Goal: Book appointment/travel/reservation

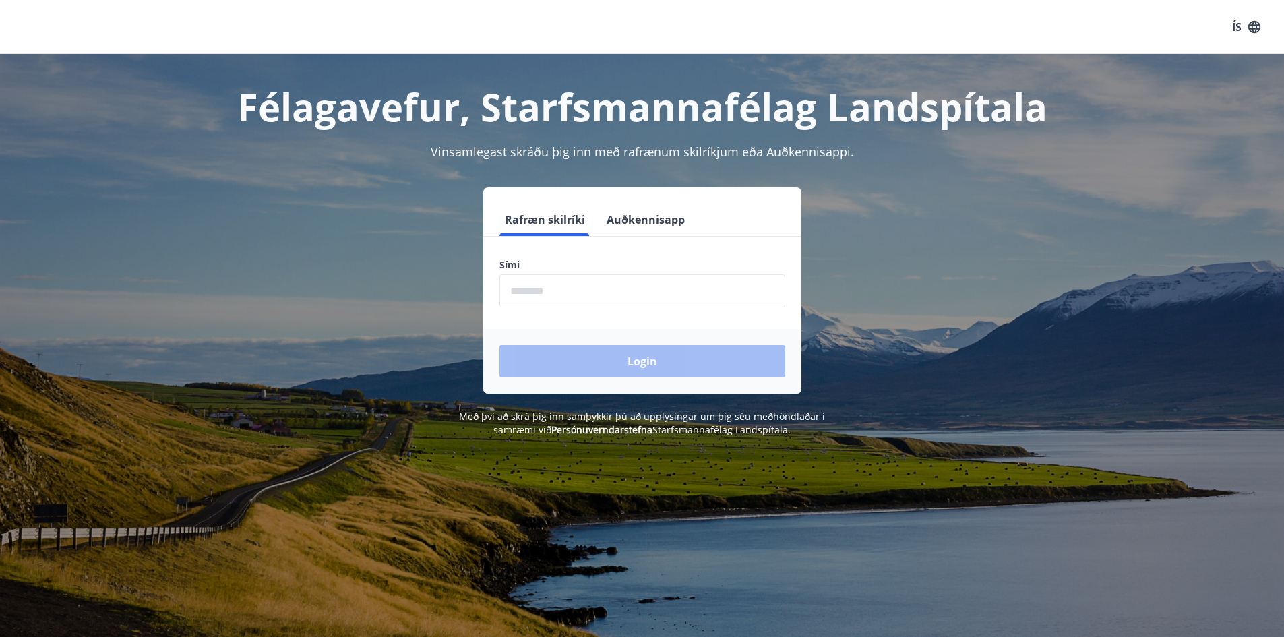
click at [637, 223] on button "Auðkennisapp" at bounding box center [645, 220] width 89 height 32
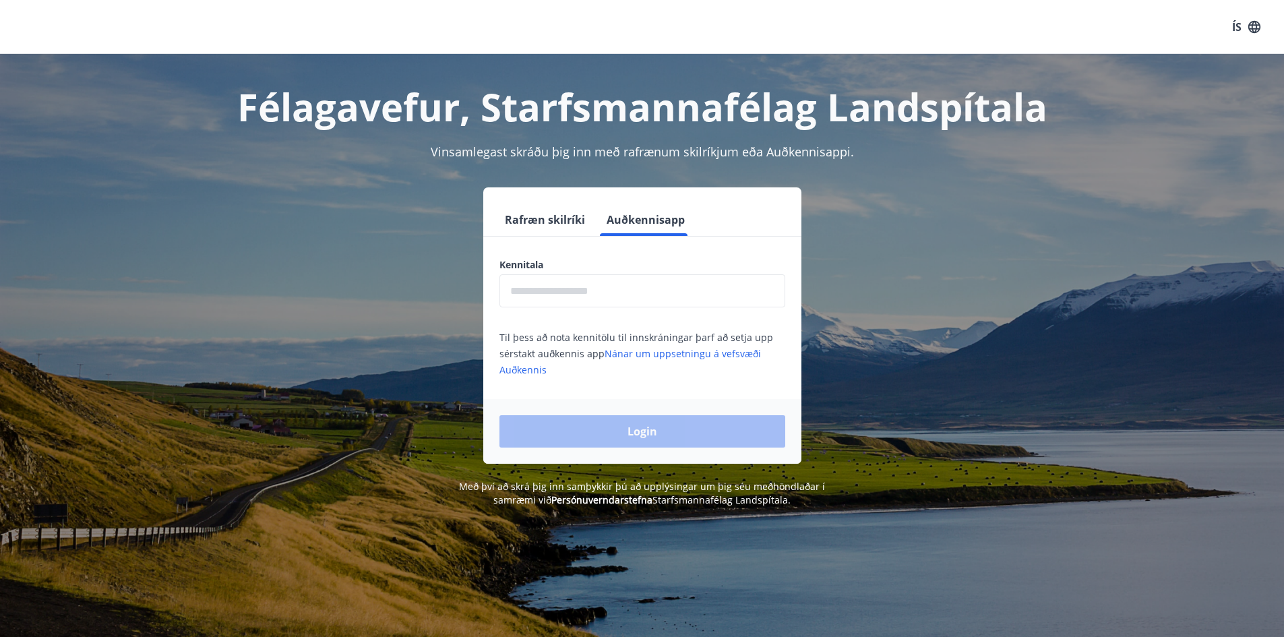
click at [563, 215] on button "Rafræn skilríki" at bounding box center [545, 220] width 91 height 32
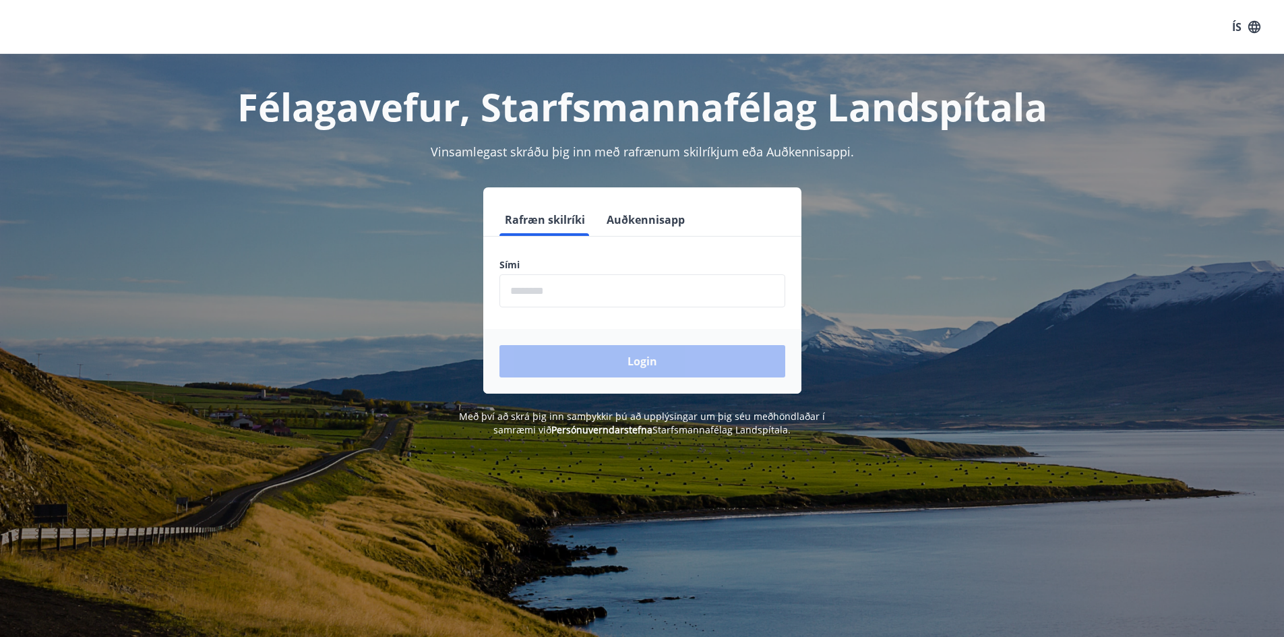
click at [601, 287] on input "phone" at bounding box center [643, 290] width 286 height 33
type input "********"
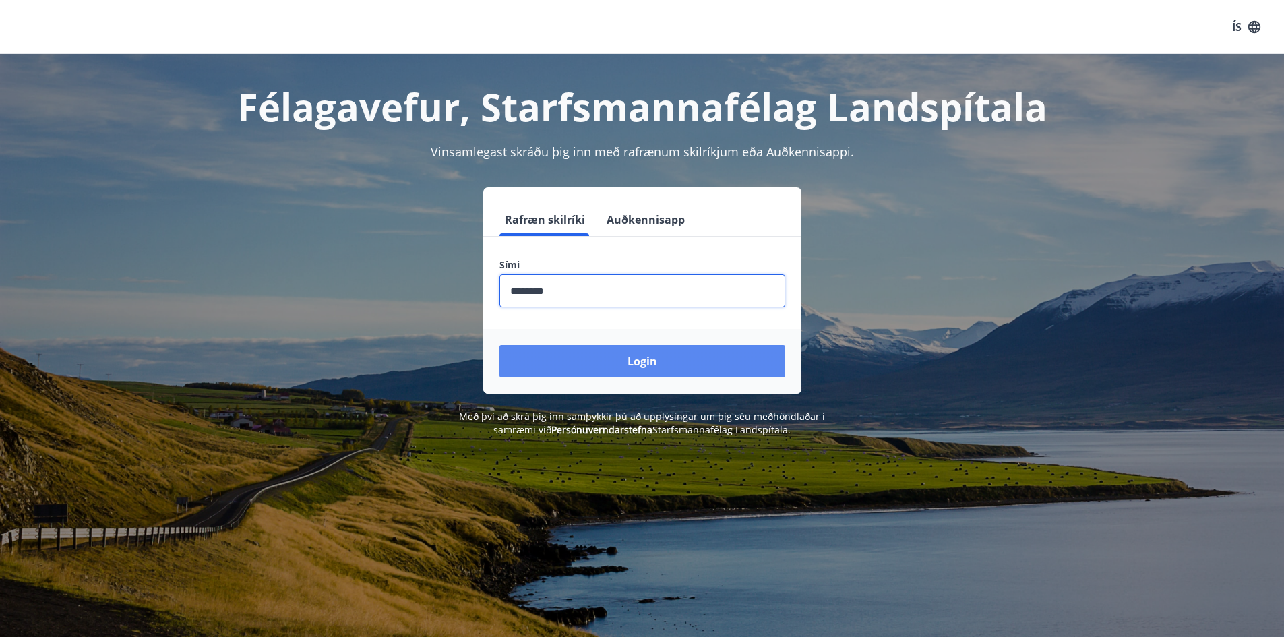
click at [629, 365] on button "Login" at bounding box center [643, 361] width 286 height 32
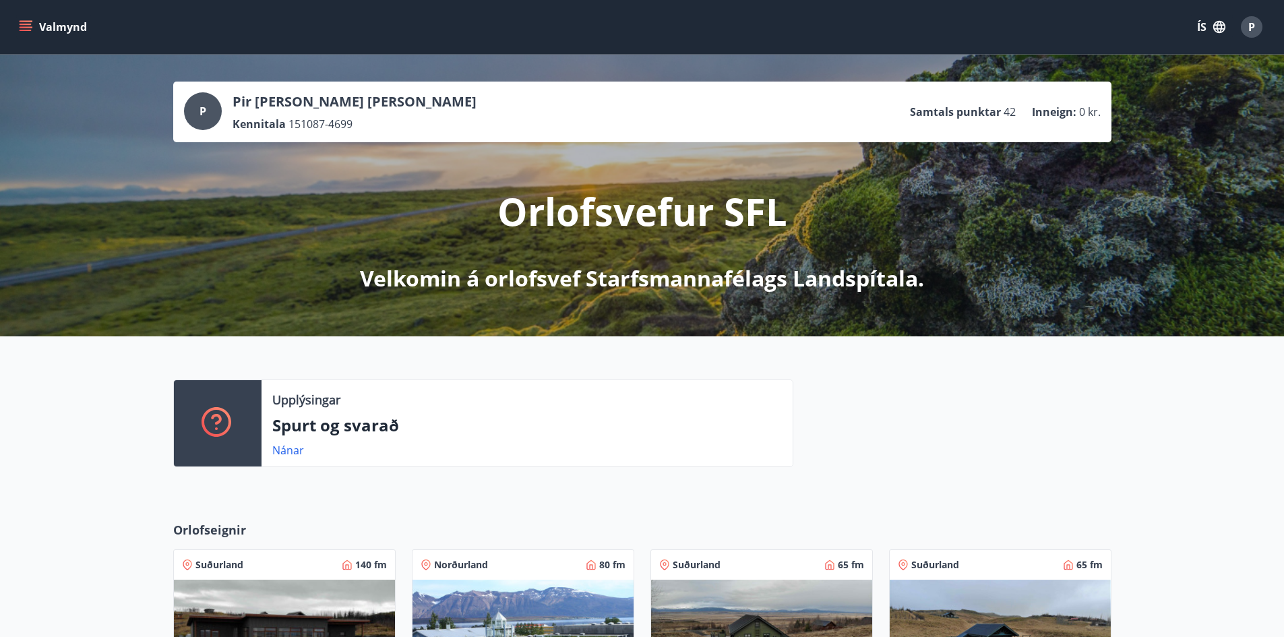
drag, startPoint x: 1140, startPoint y: 386, endPoint x: 1216, endPoint y: 21, distance: 372.7
click at [1216, 21] on icon "button" at bounding box center [1219, 27] width 15 height 15
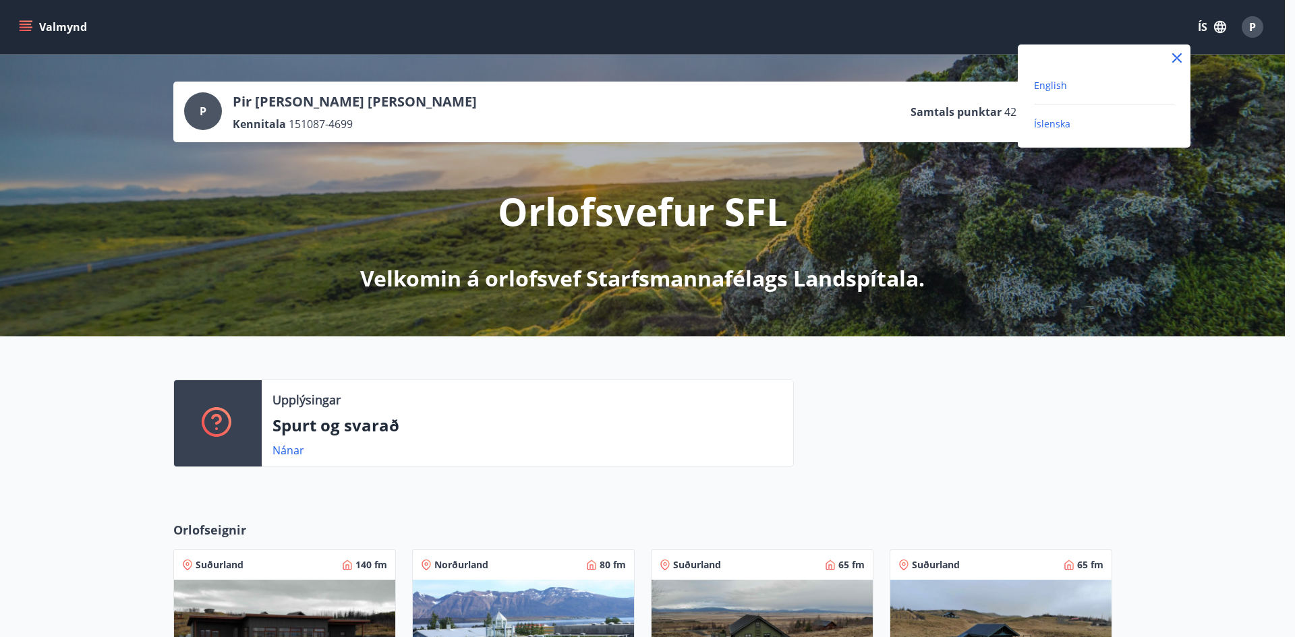
click at [1058, 84] on span "English" at bounding box center [1050, 85] width 33 height 13
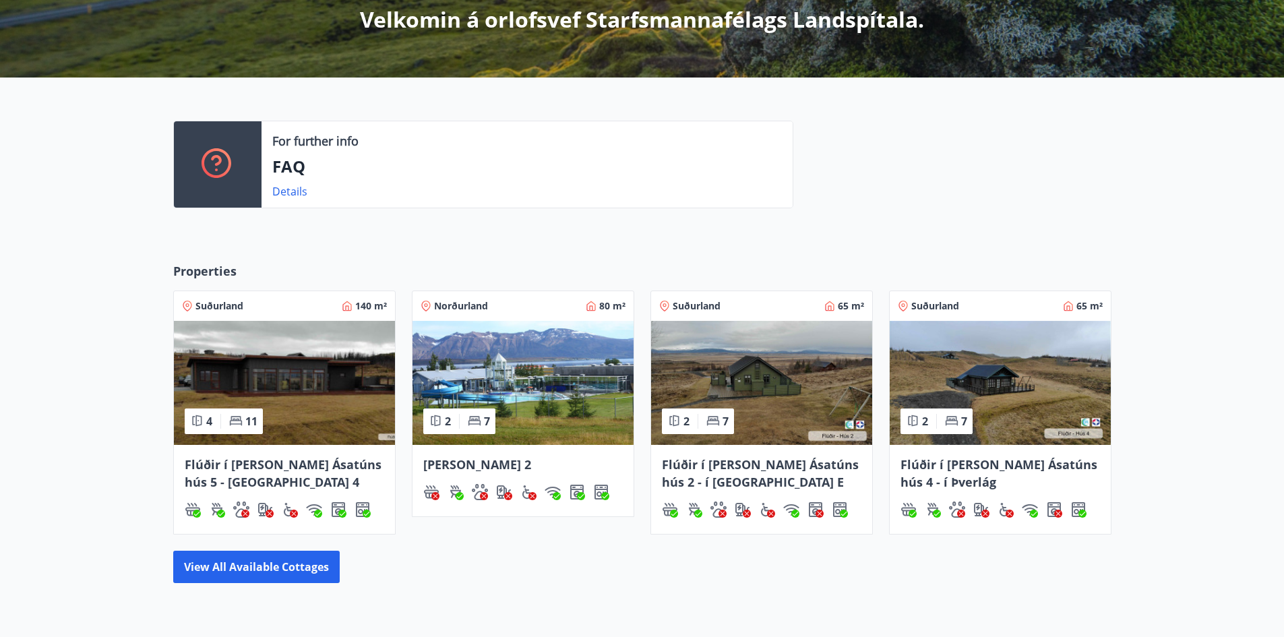
scroll to position [337, 0]
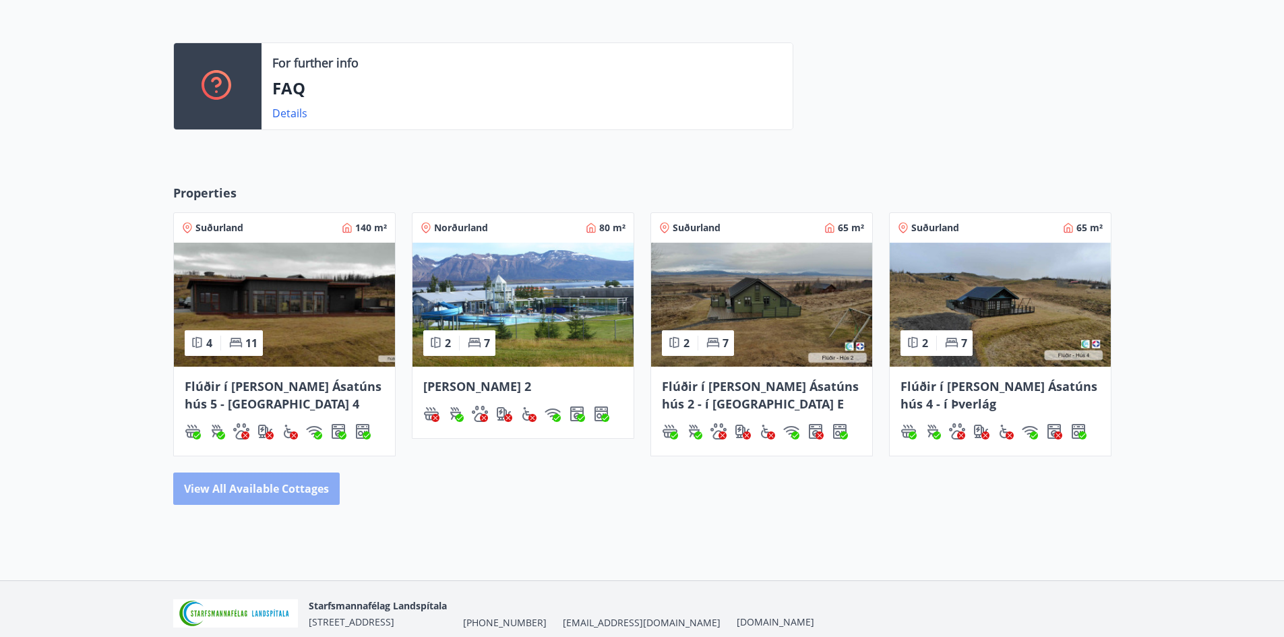
click at [307, 501] on button "View all available cottages" at bounding box center [256, 489] width 167 height 32
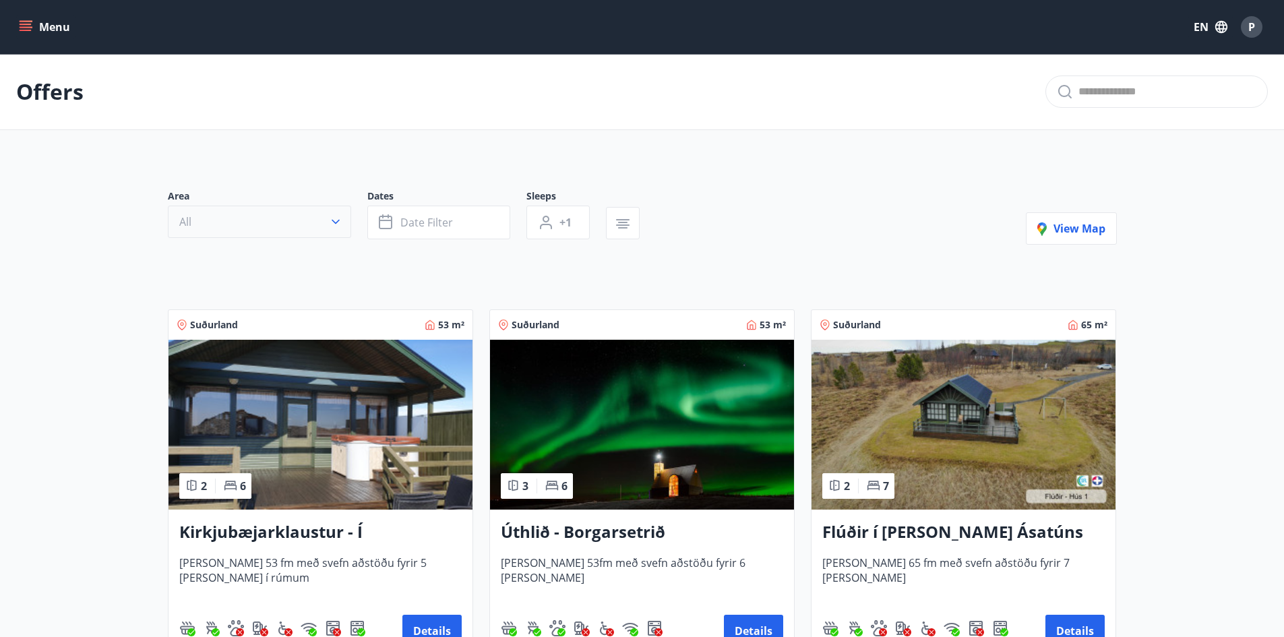
click at [291, 225] on button "All" at bounding box center [259, 222] width 183 height 32
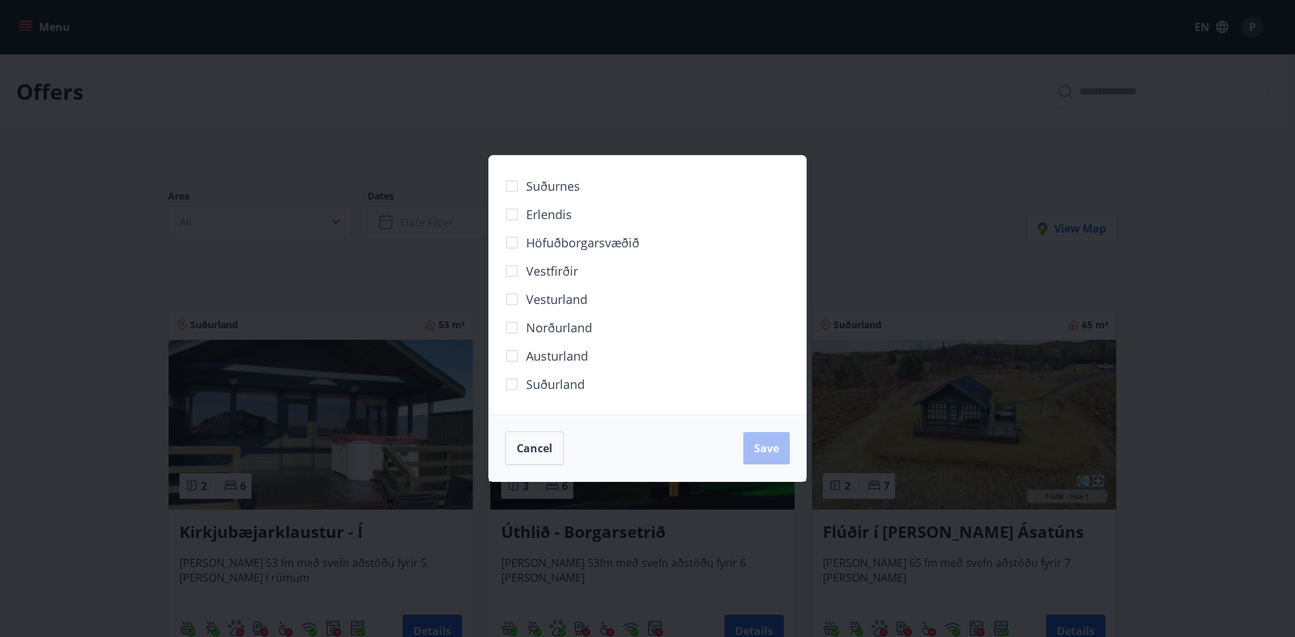
click at [562, 119] on div "Suðurnes Erlendis Höfuðborgarsvæðið Vestfirðir Vesturland Norðurland Austurland…" at bounding box center [647, 318] width 1295 height 637
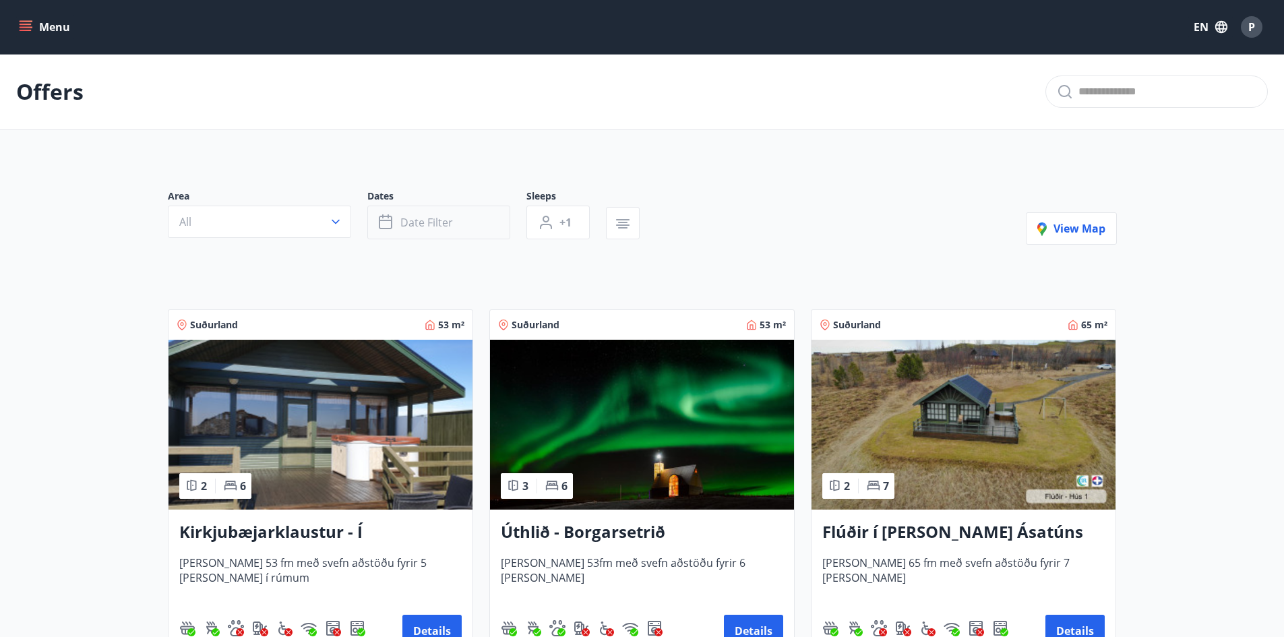
click at [465, 221] on button "Date filter" at bounding box center [438, 223] width 143 height 34
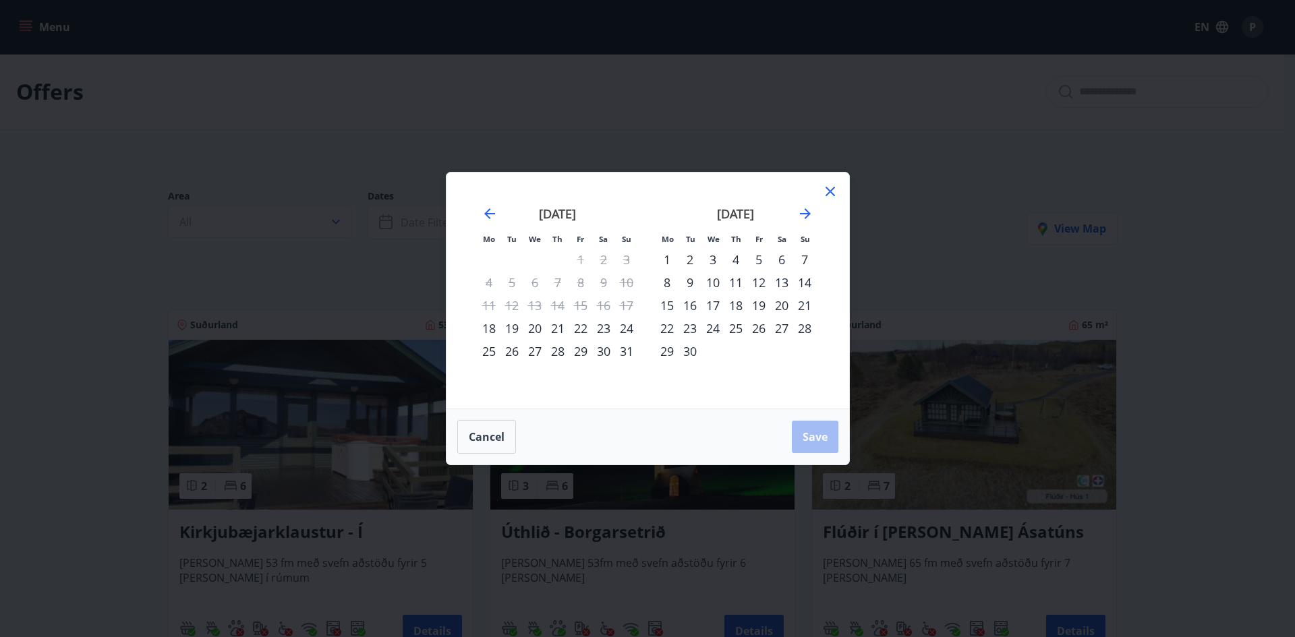
click at [833, 194] on icon at bounding box center [830, 191] width 16 height 16
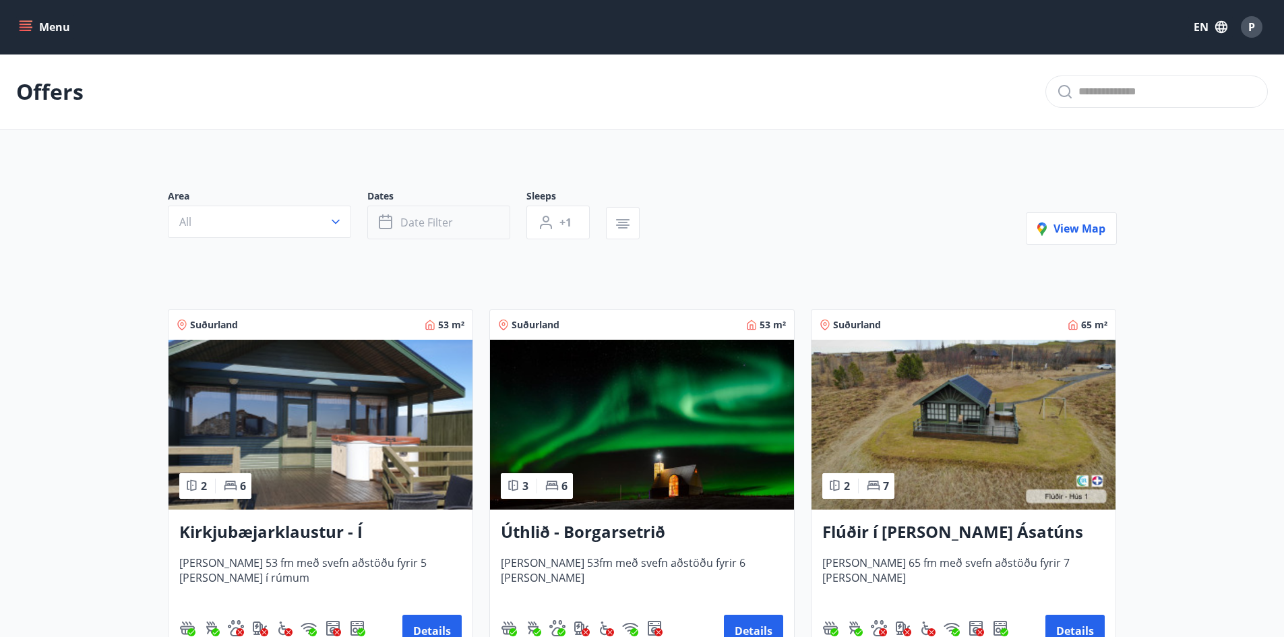
click at [461, 214] on button "Date filter" at bounding box center [438, 223] width 143 height 34
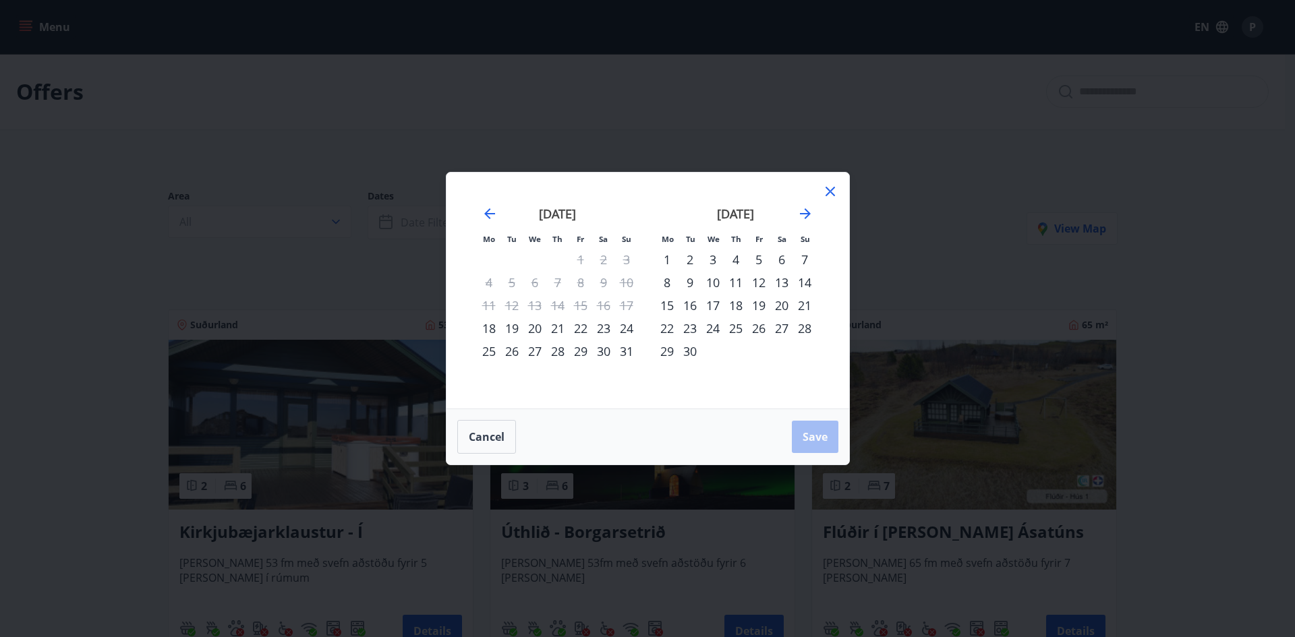
click at [757, 260] on div "5" at bounding box center [758, 259] width 23 height 23
click at [804, 254] on div "7" at bounding box center [804, 259] width 23 height 23
click at [821, 431] on span "Save" at bounding box center [814, 437] width 25 height 15
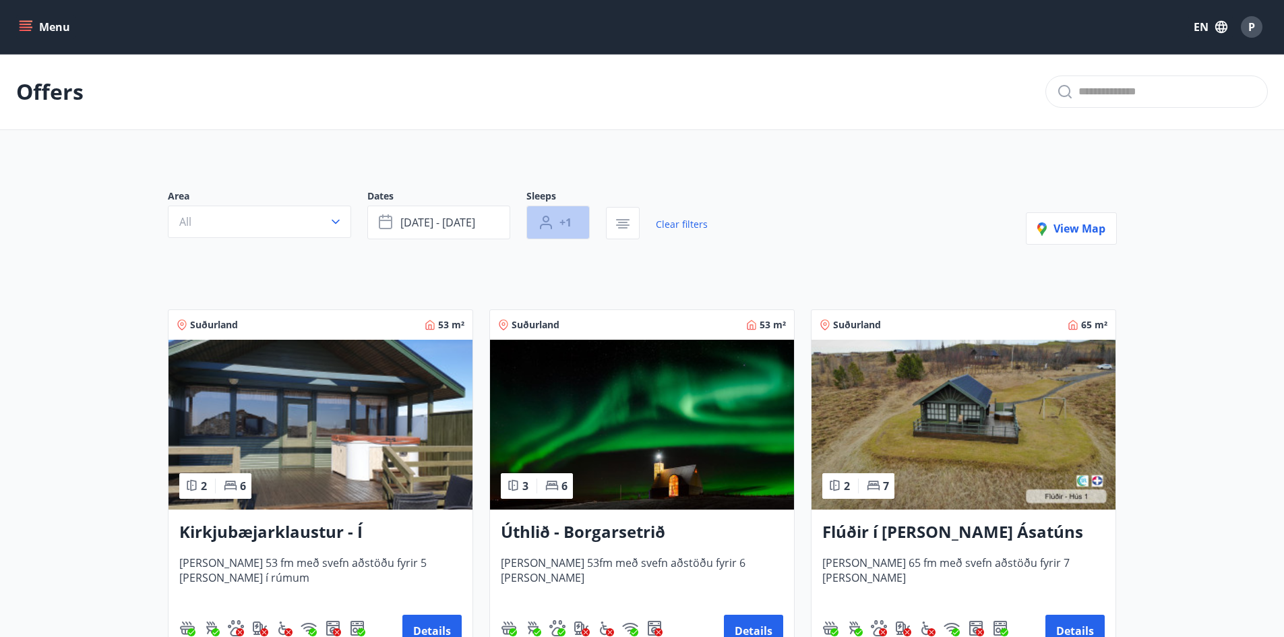
click at [564, 218] on span "+1" at bounding box center [566, 222] width 12 height 15
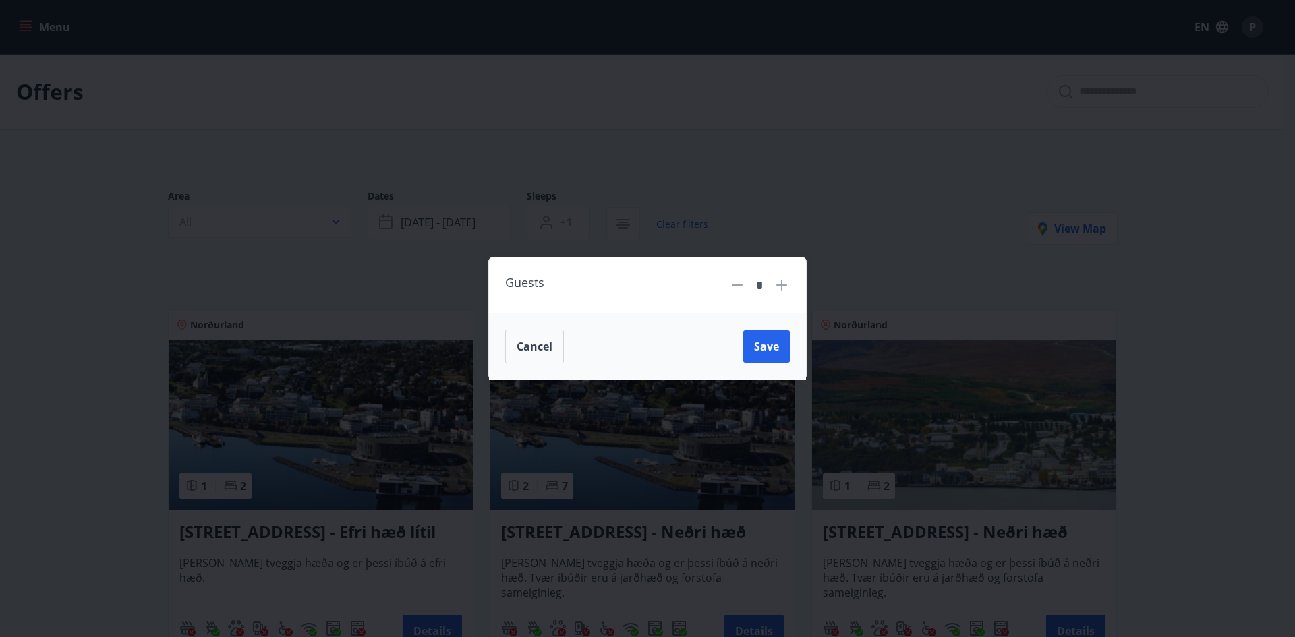
click at [781, 285] on icon at bounding box center [781, 285] width 1 height 1
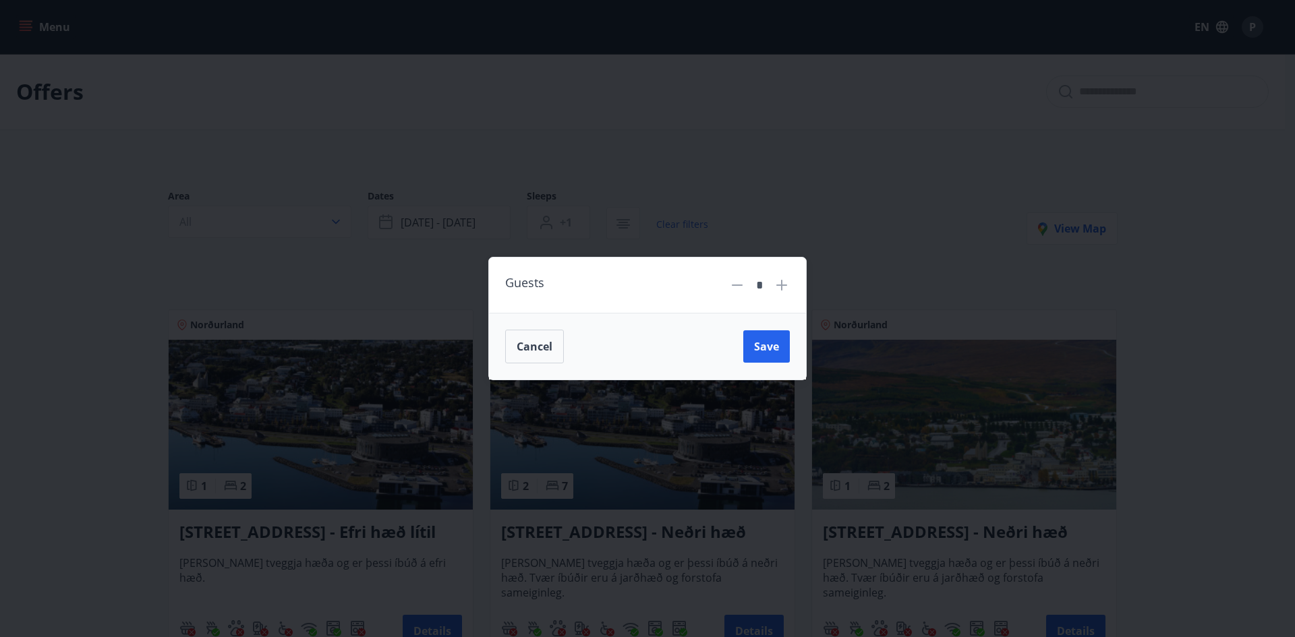
click at [781, 285] on icon at bounding box center [781, 285] width 1 height 1
click at [741, 289] on icon at bounding box center [737, 285] width 16 height 16
type input "*"
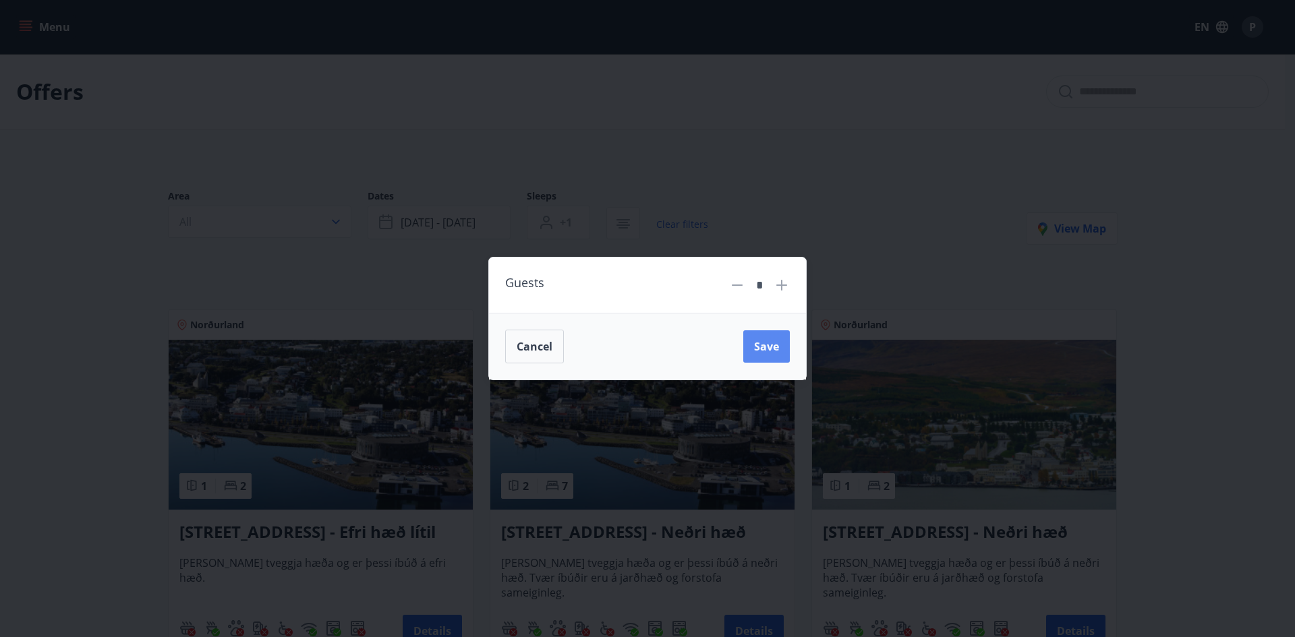
click at [757, 344] on span "Save" at bounding box center [766, 346] width 25 height 15
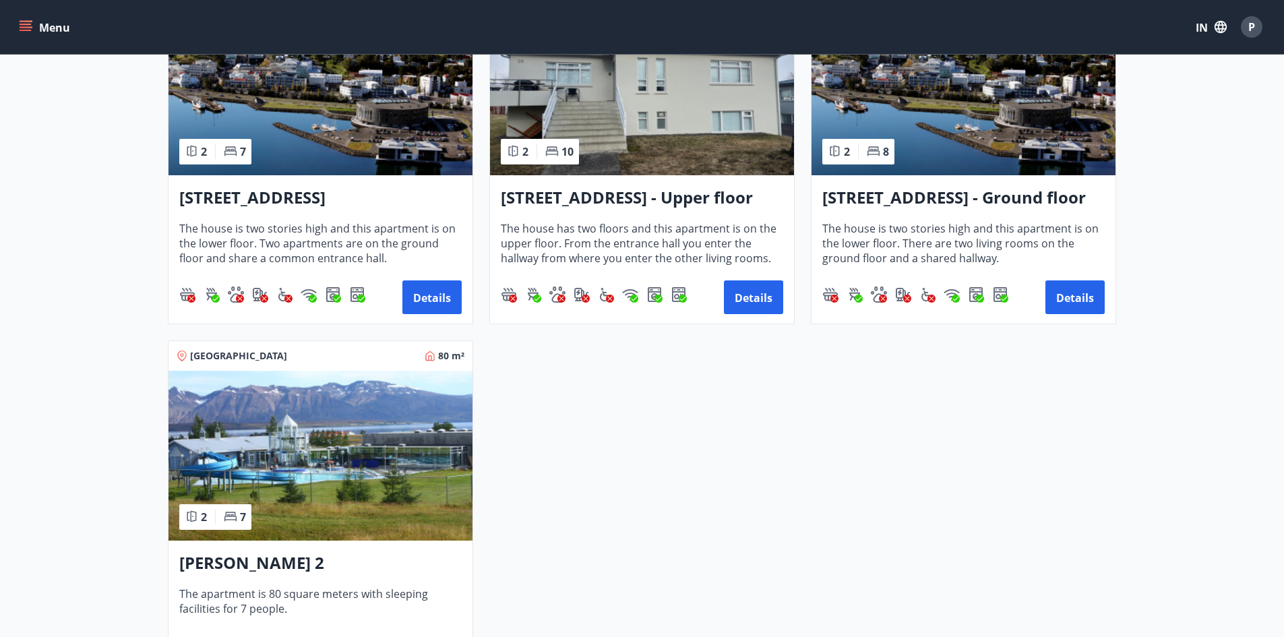
scroll to position [337, 0]
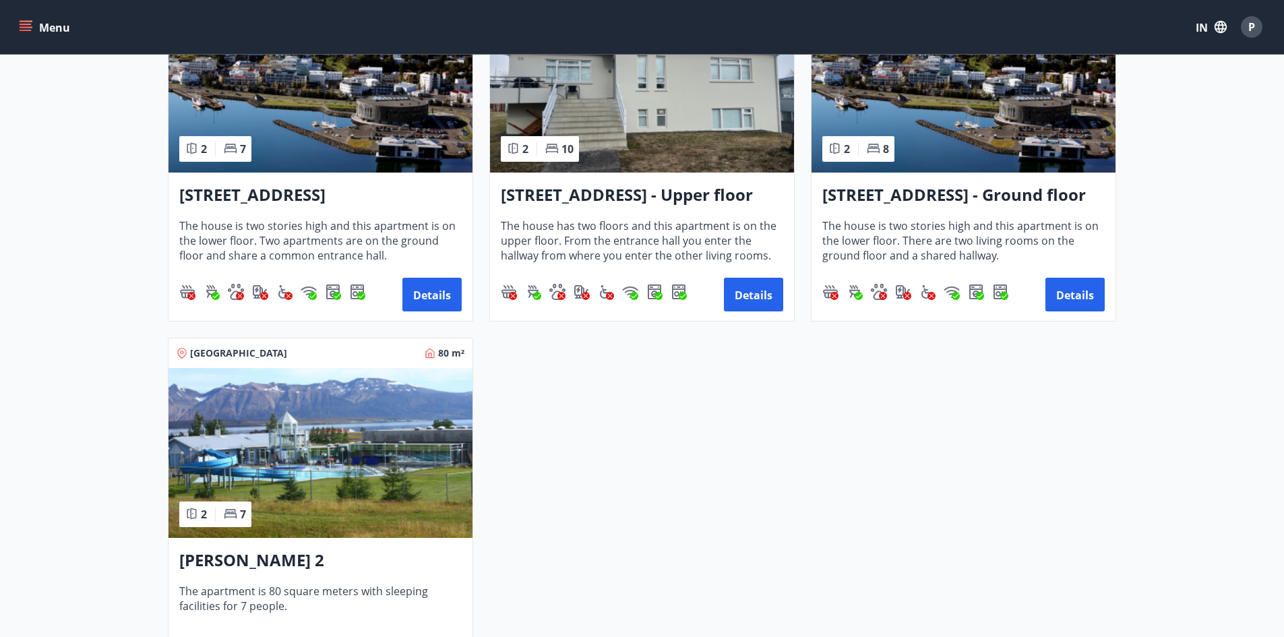
click at [1222, 326] on main "Offers Area All Dates Sep 05 - Sep 07 Sleeps 6+ Clear filters View map North Ic…" at bounding box center [642, 207] width 1284 height 981
